Goal: Task Accomplishment & Management: Use online tool/utility

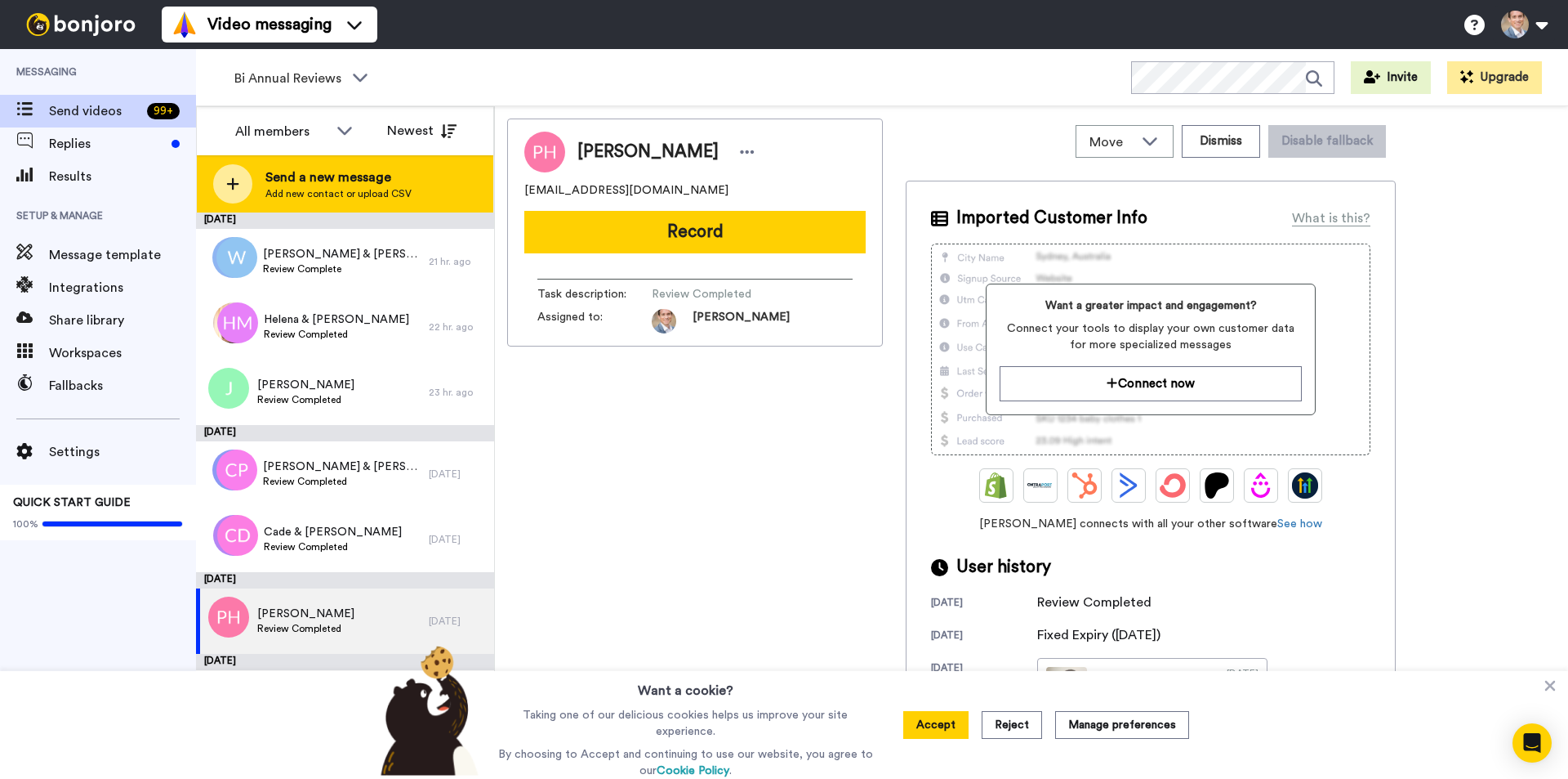
click at [221, 178] on div at bounding box center [233, 184] width 39 height 39
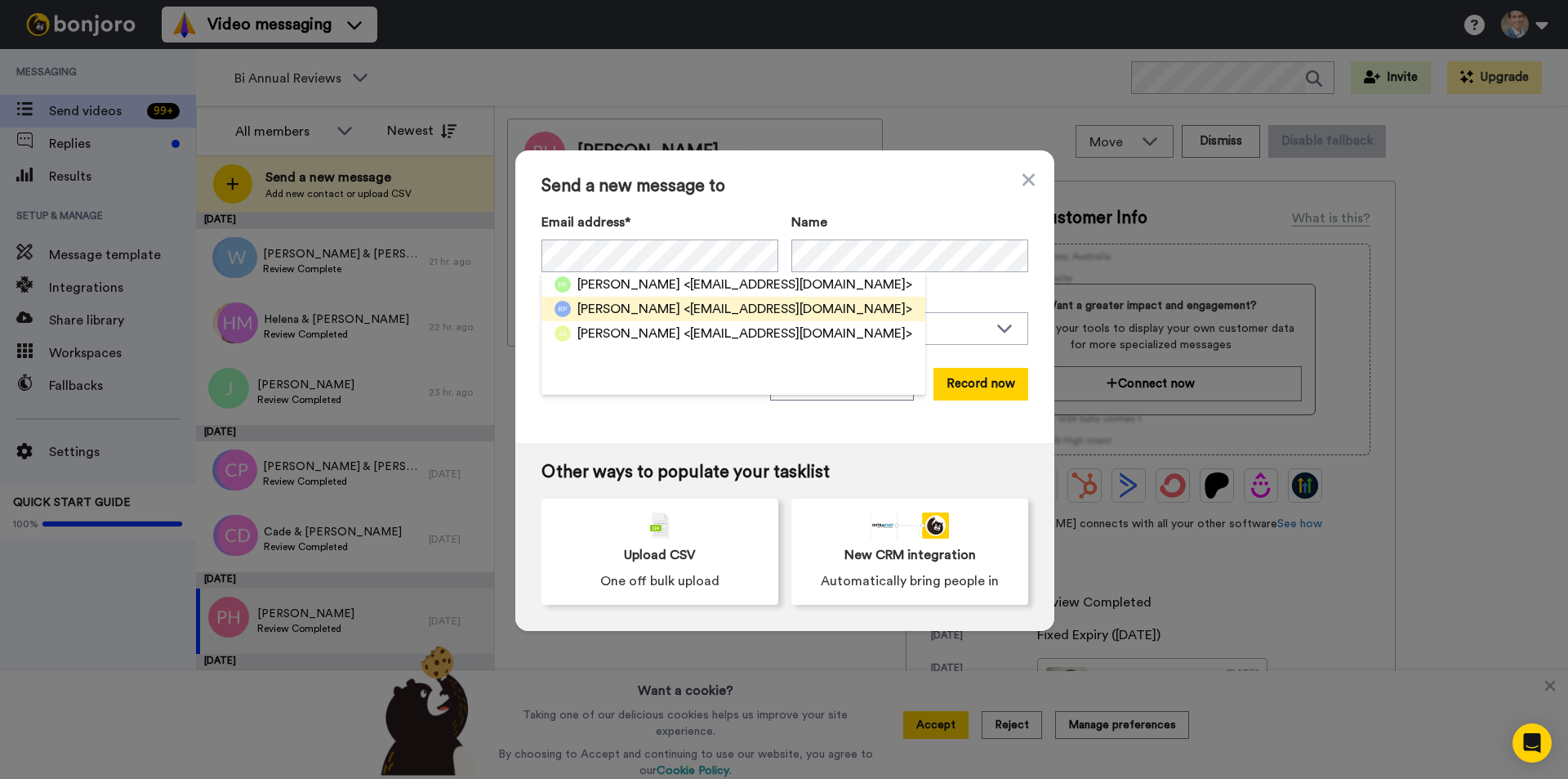
click at [634, 303] on span "Rita Antone" at bounding box center [629, 309] width 103 height 19
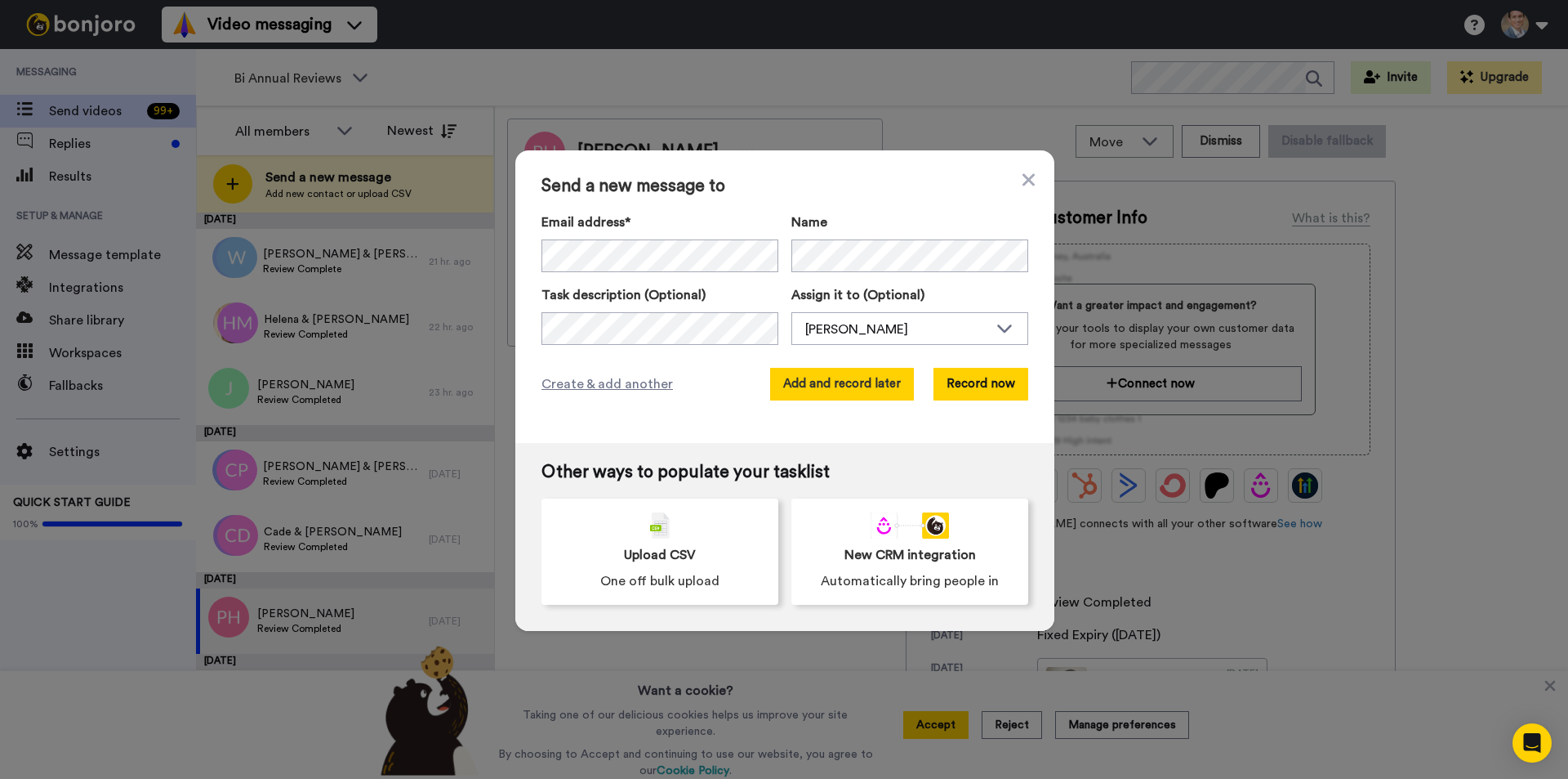
click at [821, 381] on button "Add and record later" at bounding box center [842, 385] width 144 height 33
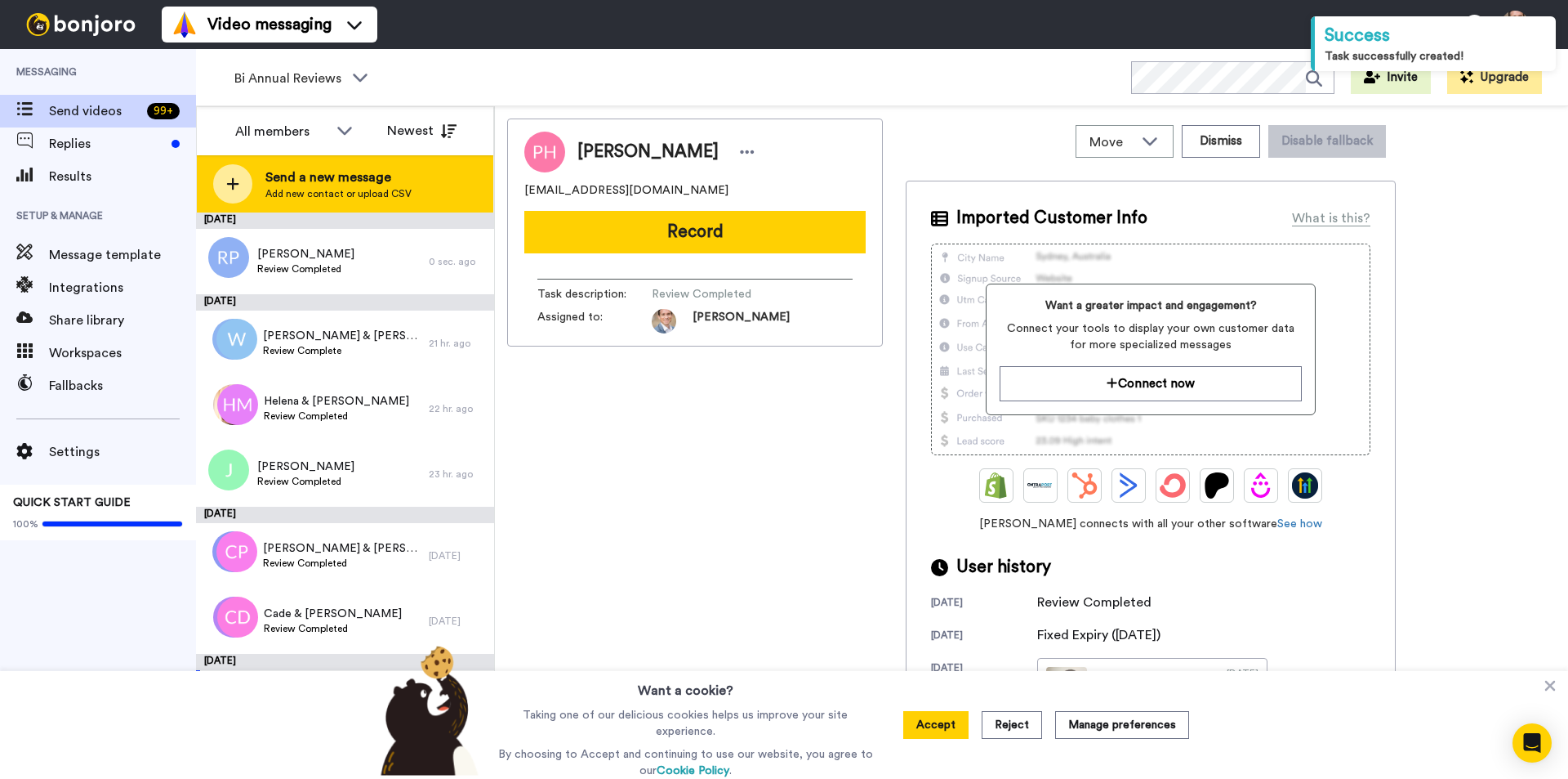
click at [251, 182] on div at bounding box center [233, 184] width 39 height 39
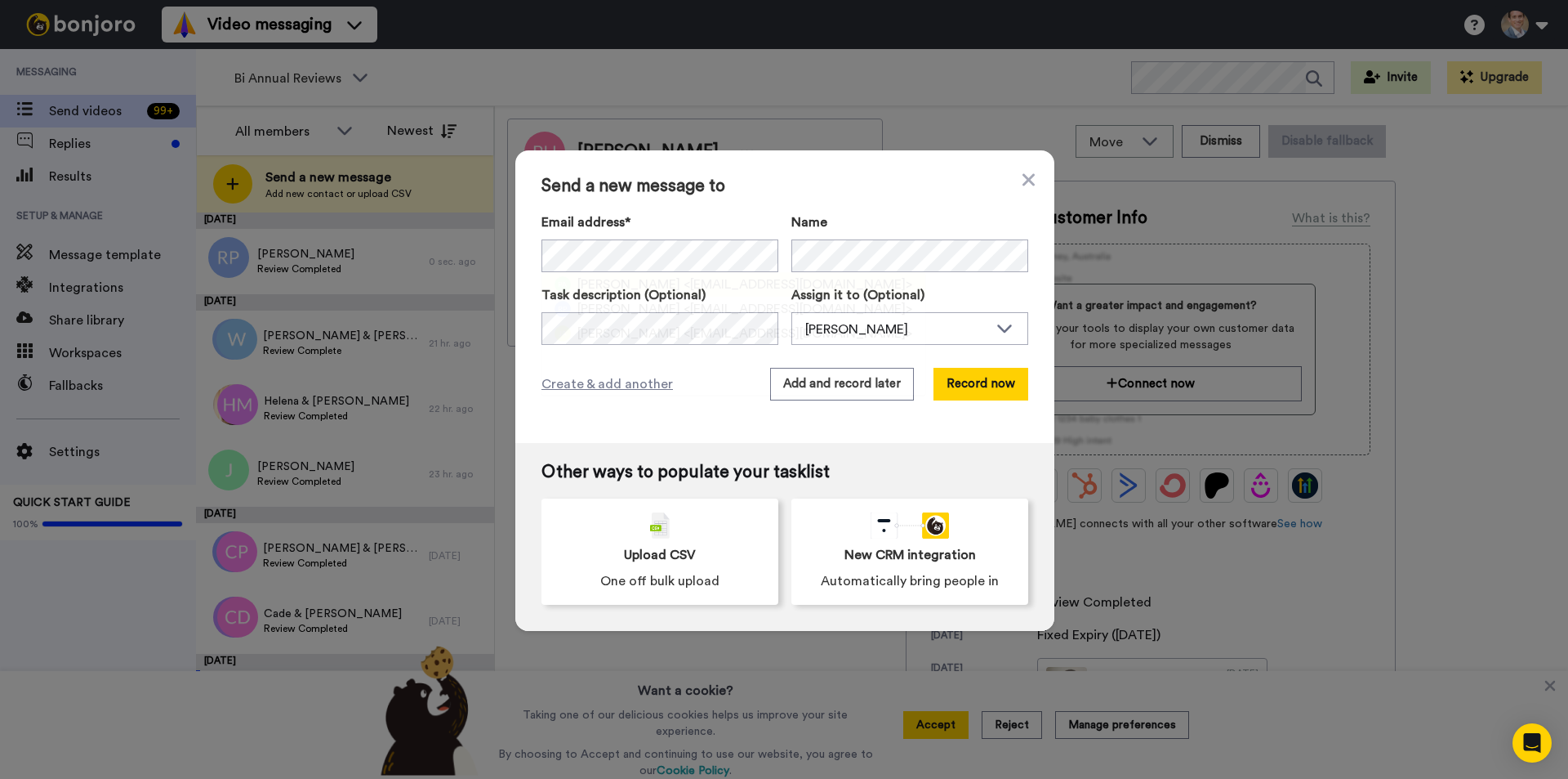
click at [620, 277] on span "Pearson Antone" at bounding box center [629, 284] width 103 height 19
click at [819, 375] on button "Add and record later" at bounding box center [842, 385] width 144 height 33
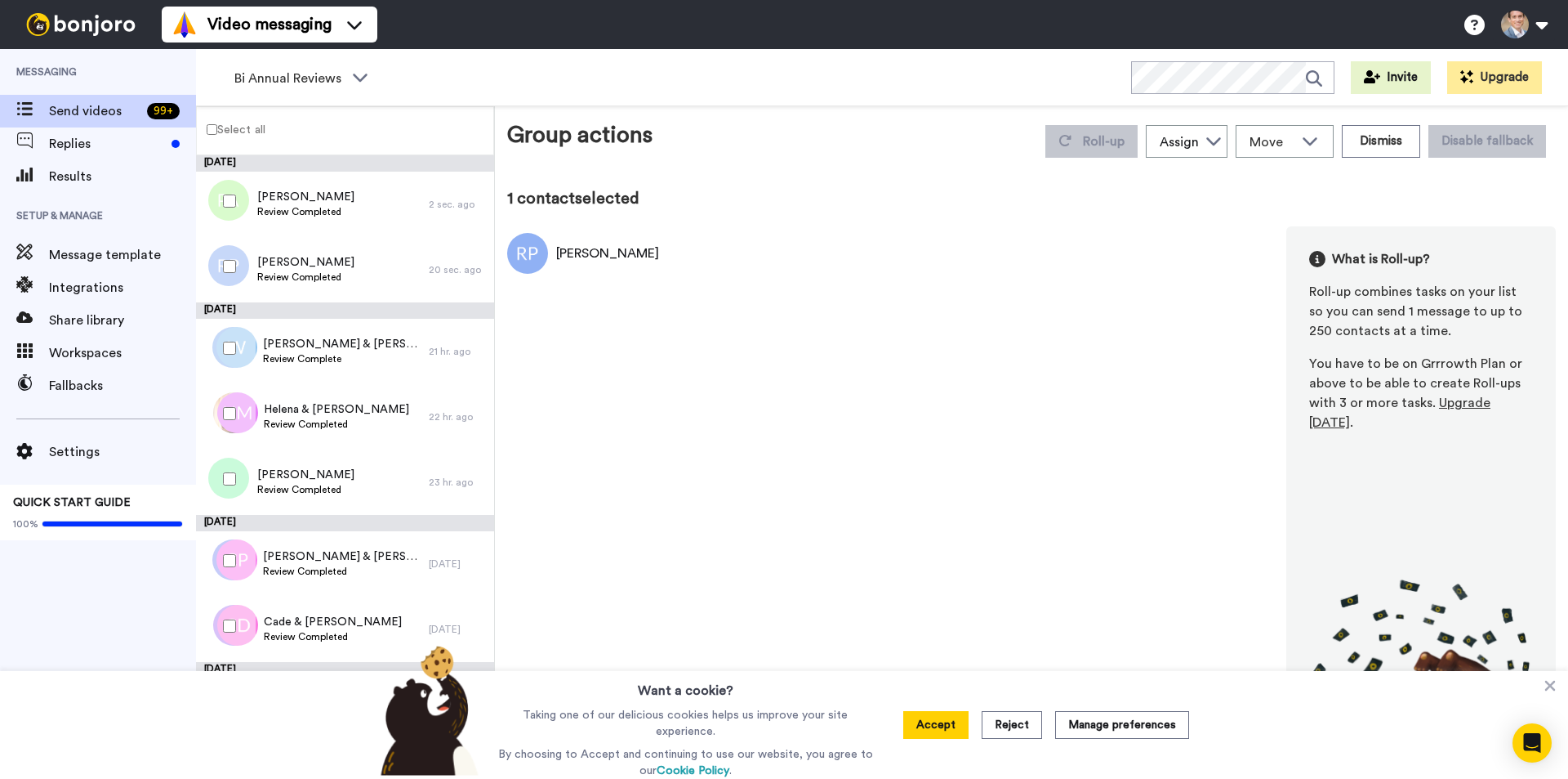
click at [227, 211] on div at bounding box center [226, 201] width 58 height 57
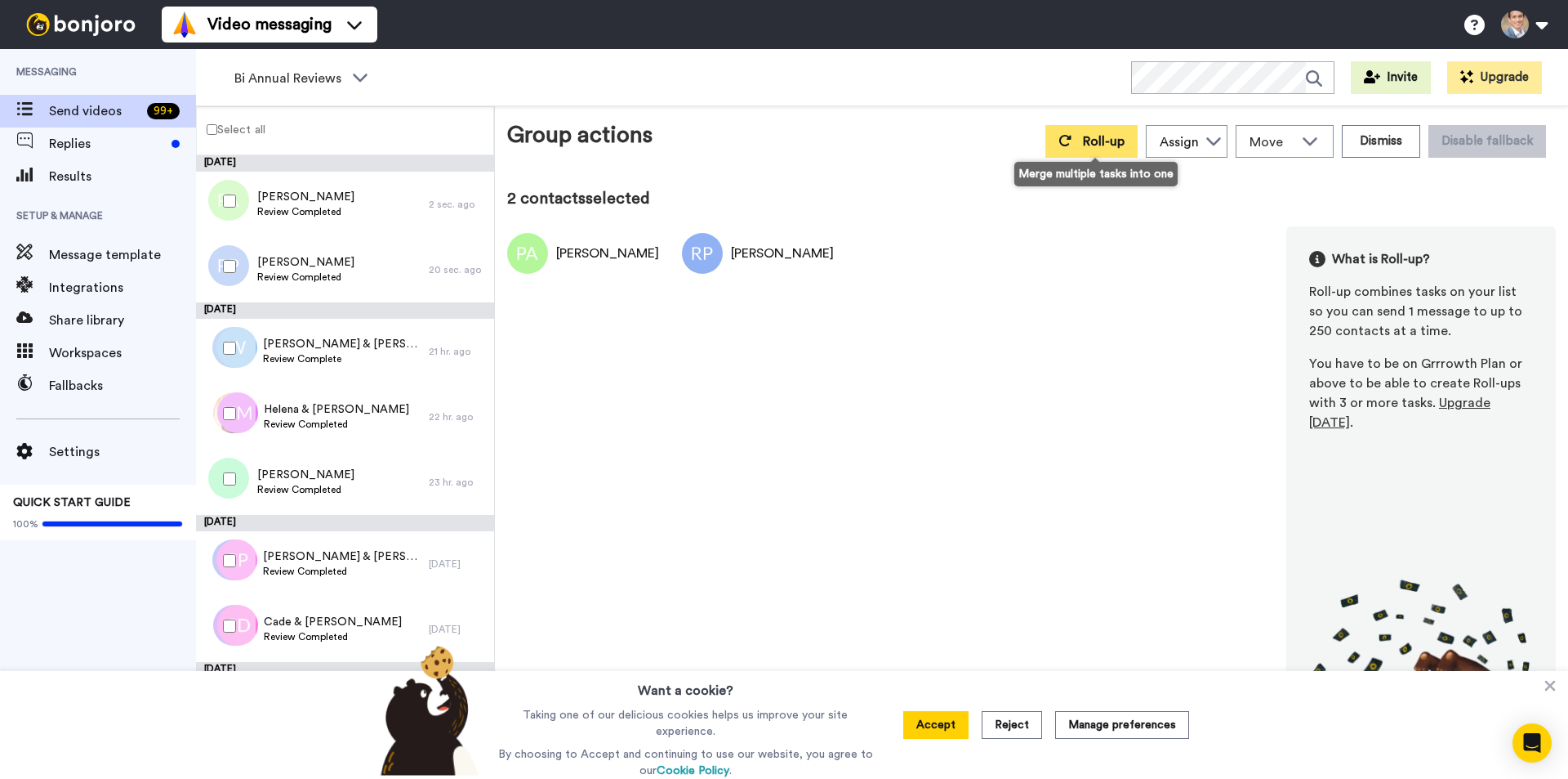
click at [1077, 143] on button "Roll-up" at bounding box center [1091, 141] width 92 height 33
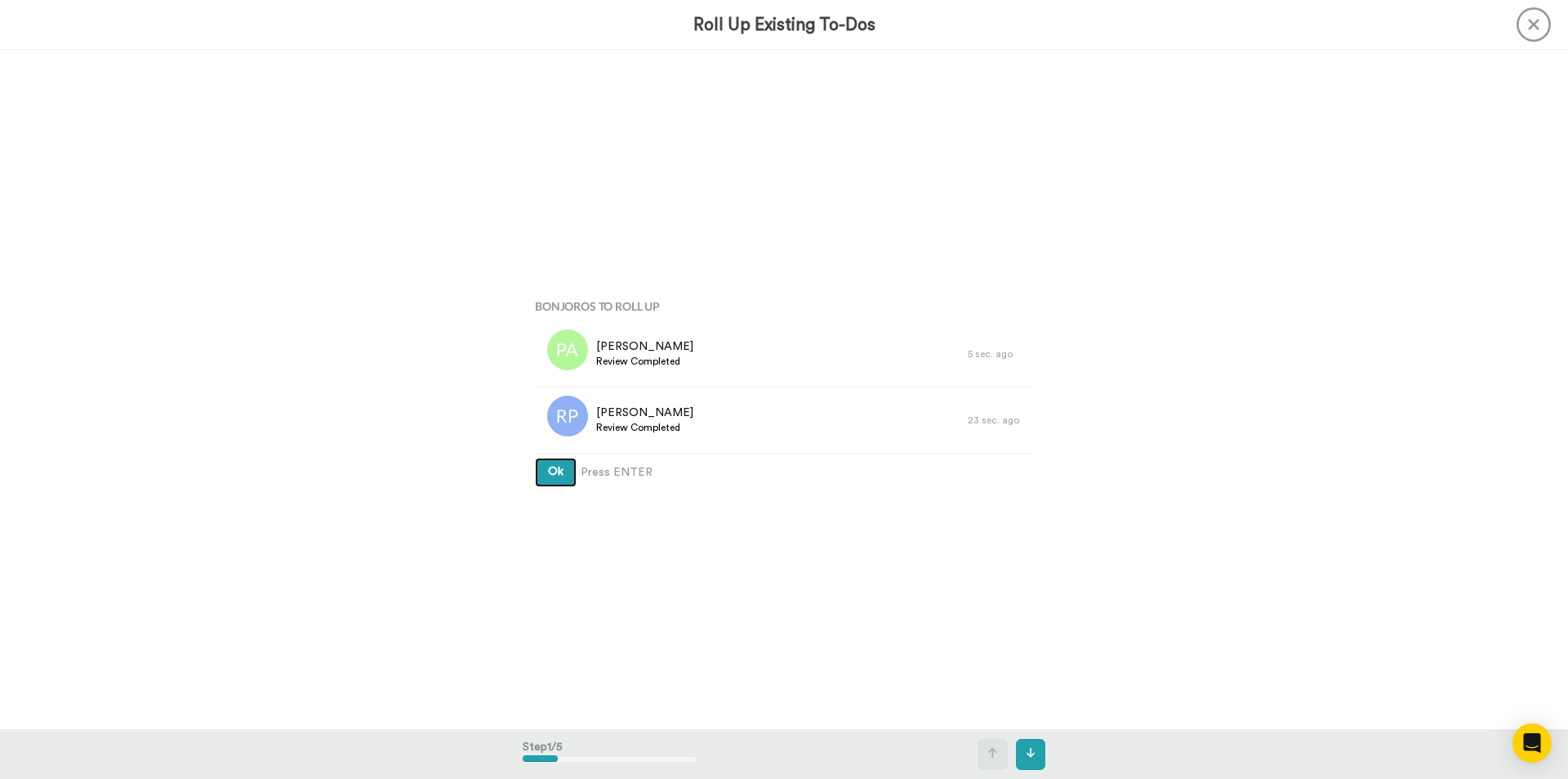
click at [549, 477] on button "Ok" at bounding box center [556, 472] width 42 height 29
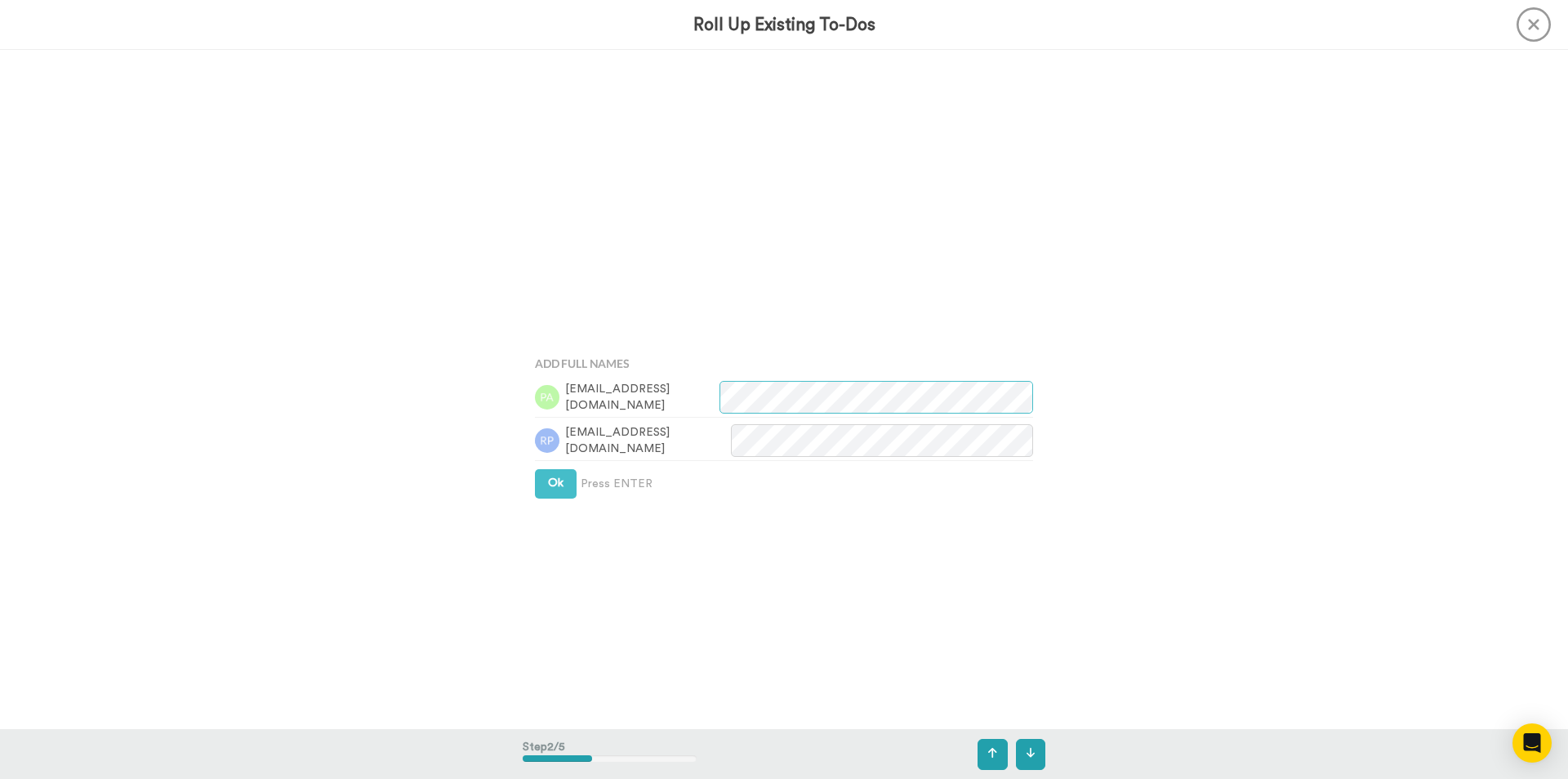
scroll to position [679, 0]
click at [566, 446] on button "Ok" at bounding box center [556, 449] width 42 height 29
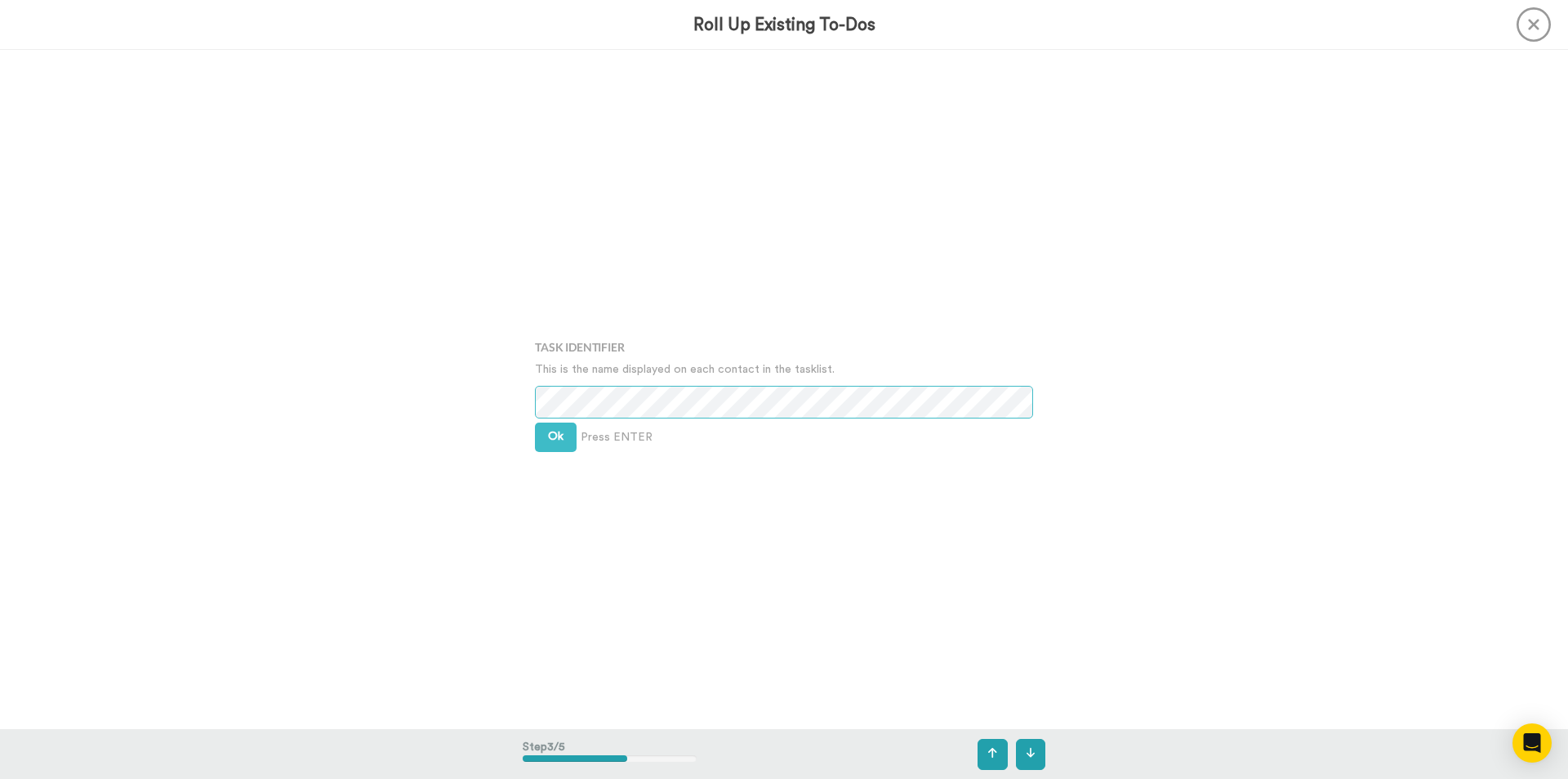
scroll to position [1358, 0]
click at [553, 441] on button "Ok" at bounding box center [556, 433] width 42 height 29
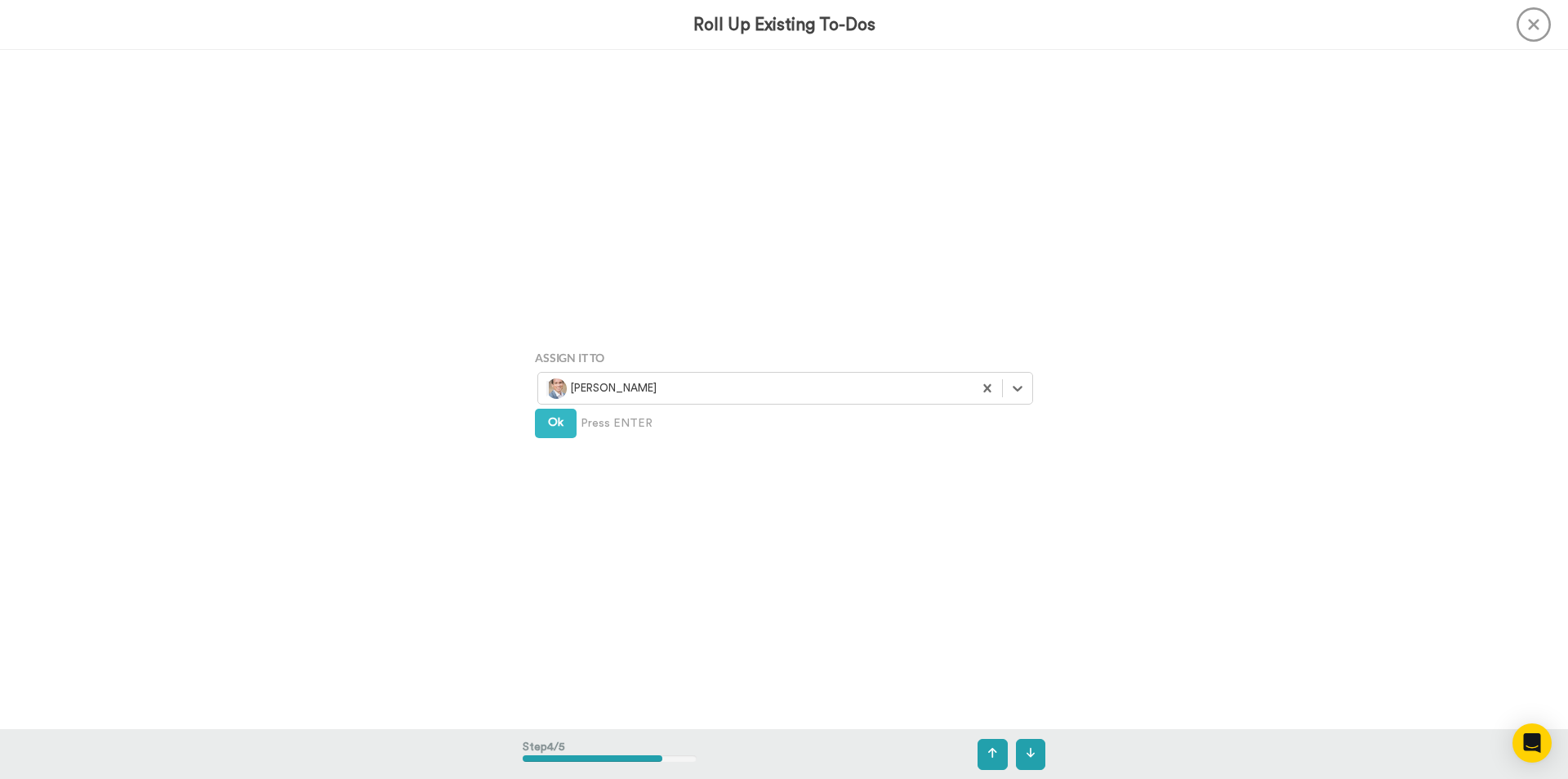
scroll to position [2037, 0]
click at [981, 752] on button at bounding box center [992, 755] width 30 height 31
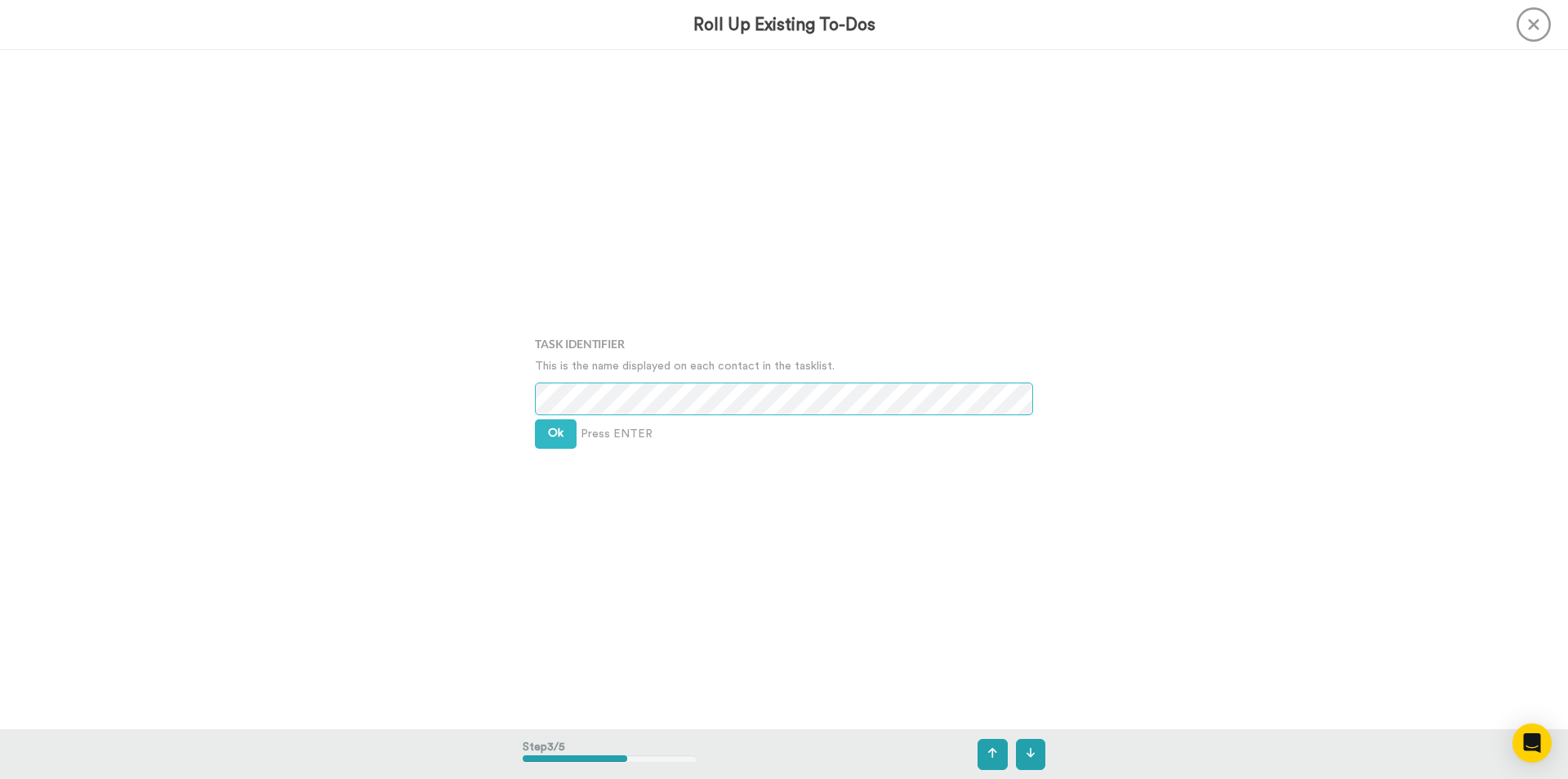
scroll to position [1358, 0]
click at [550, 431] on span "Ok" at bounding box center [556, 433] width 16 height 12
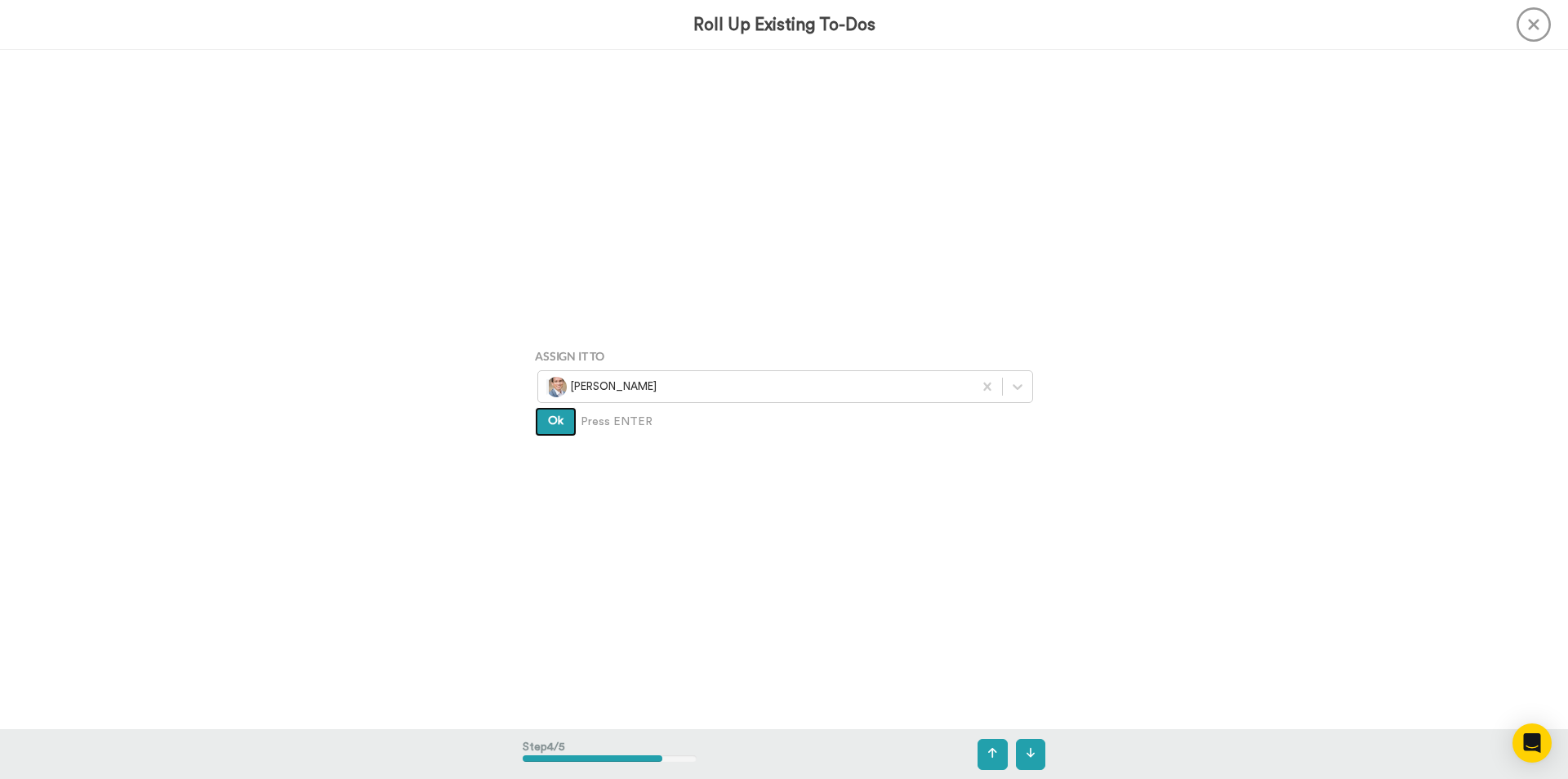
click at [551, 425] on span "Ok" at bounding box center [556, 421] width 16 height 12
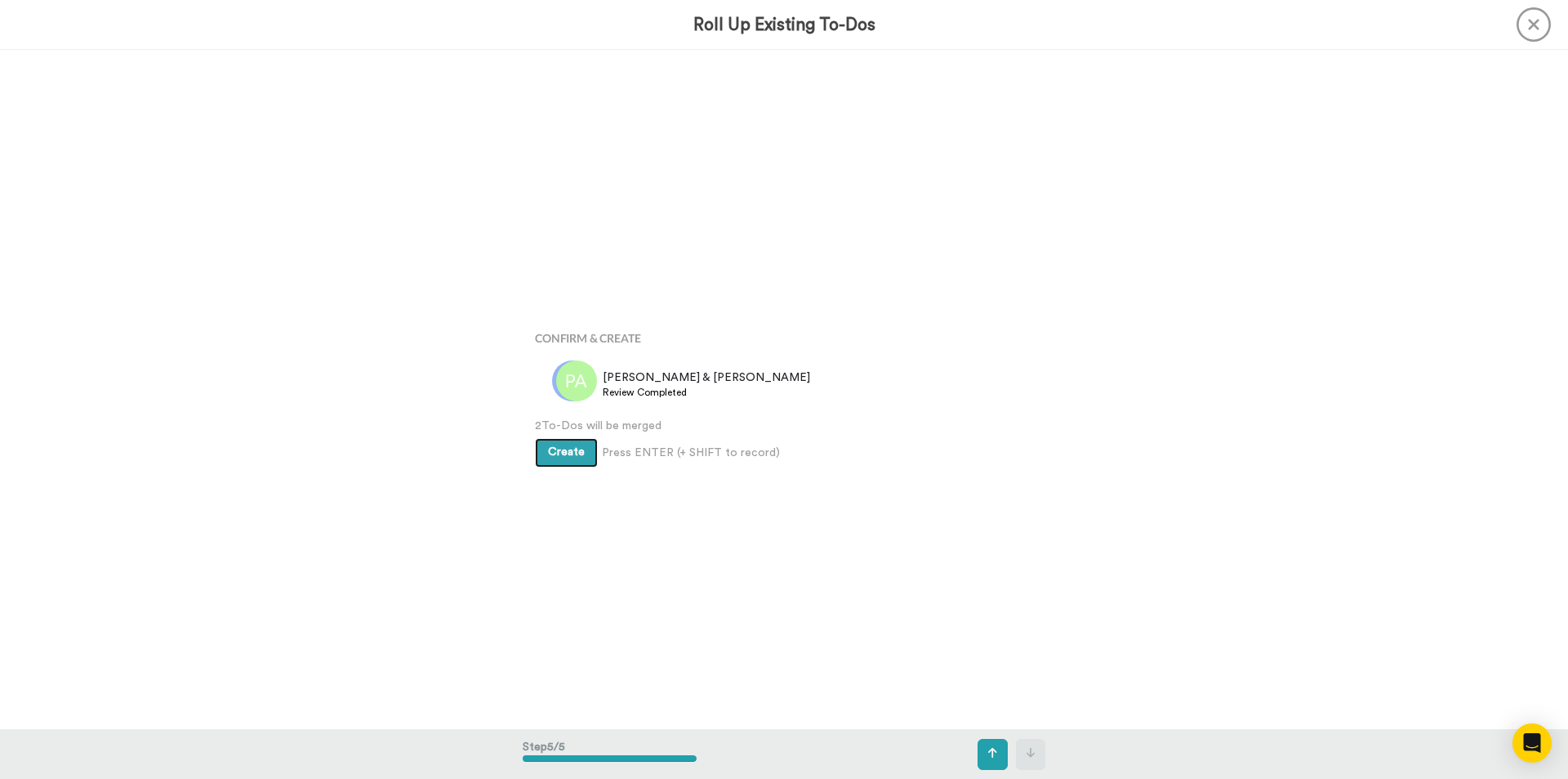
scroll to position [2716, 0]
click at [551, 442] on span "Create" at bounding box center [566, 446] width 37 height 12
